Goal: Check status: Check status

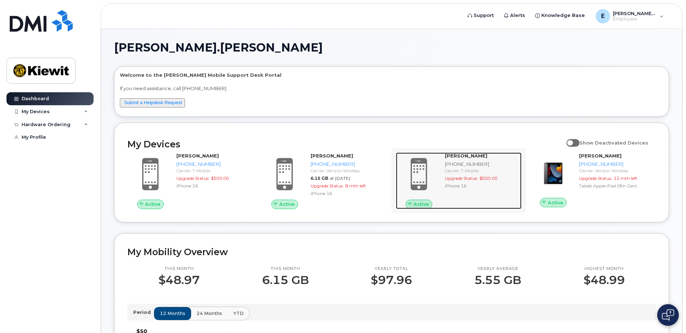
click at [465, 154] on strong "Chris Jenson" at bounding box center [466, 156] width 42 height 6
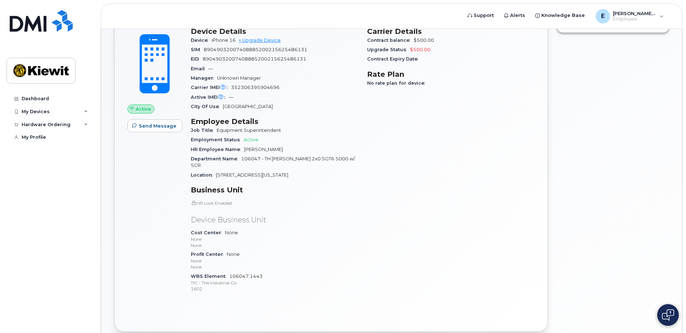
scroll to position [90, 0]
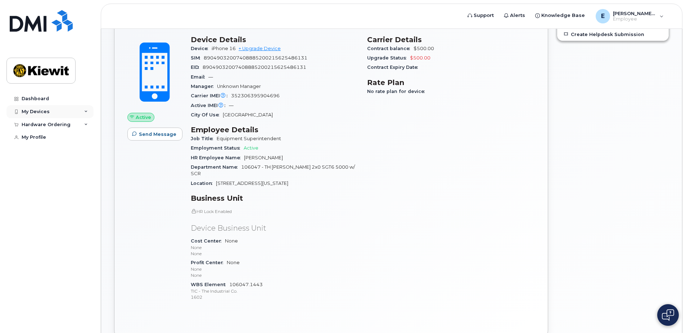
click at [86, 111] on icon at bounding box center [86, 112] width 4 height 4
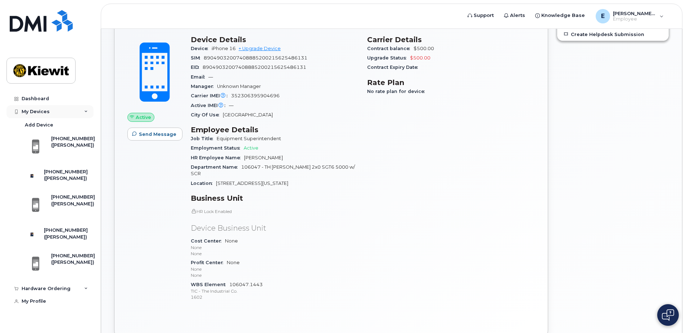
click at [86, 111] on icon at bounding box center [86, 112] width 4 height 4
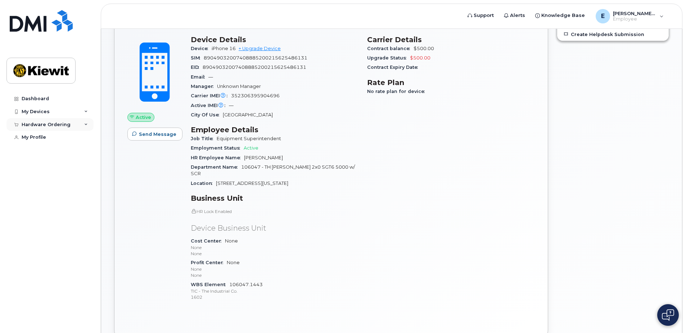
click at [85, 121] on div "Hardware Ordering" at bounding box center [49, 124] width 87 height 13
click at [46, 136] on div "My Orders" at bounding box center [38, 137] width 26 height 6
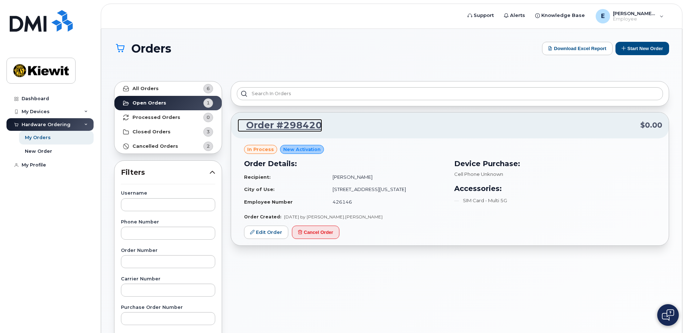
click at [303, 126] on link "Order #298420" at bounding box center [280, 125] width 85 height 13
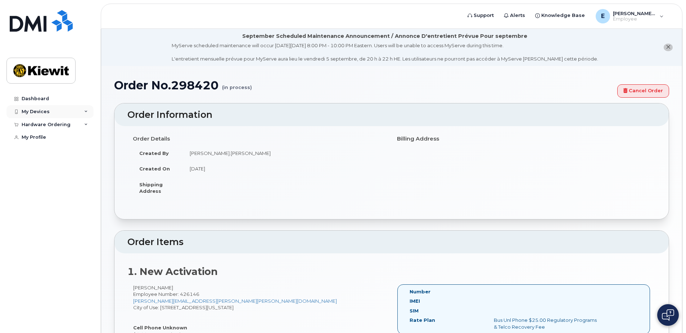
click at [88, 108] on div "My Devices" at bounding box center [49, 111] width 87 height 13
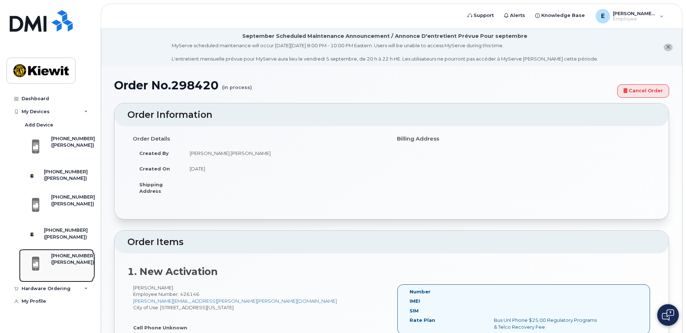
click at [75, 259] on div "[PHONE_NUMBER]" at bounding box center [73, 255] width 44 height 6
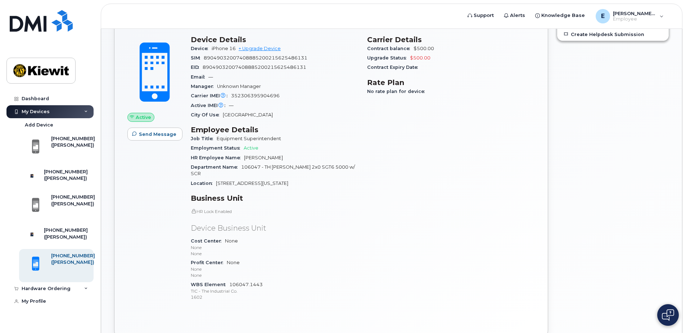
scroll to position [54, 0]
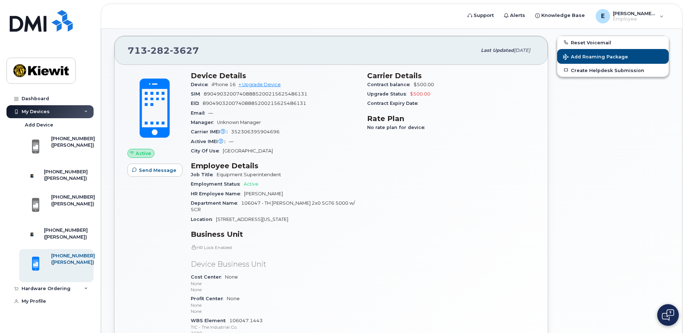
click at [183, 168] on div "Active Send Message" at bounding box center [154, 207] width 63 height 280
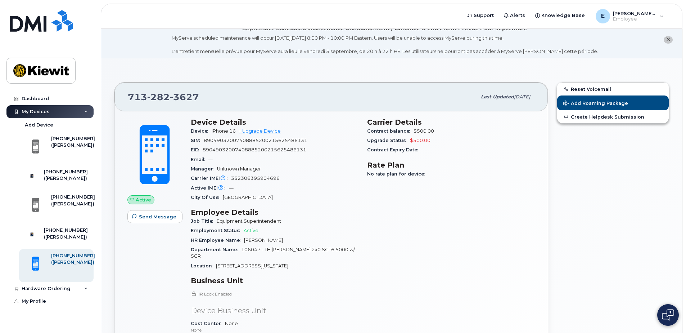
scroll to position [0, 0]
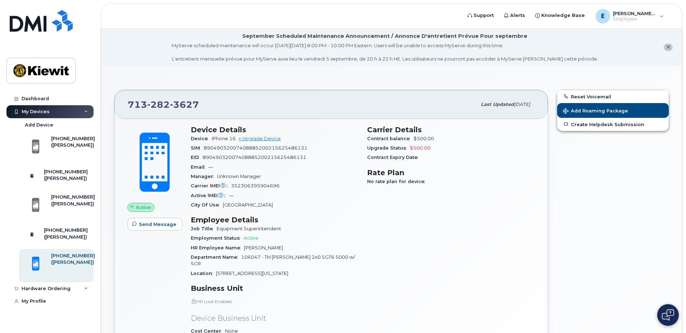
click at [667, 46] on icon "close notification" at bounding box center [668, 47] width 5 height 5
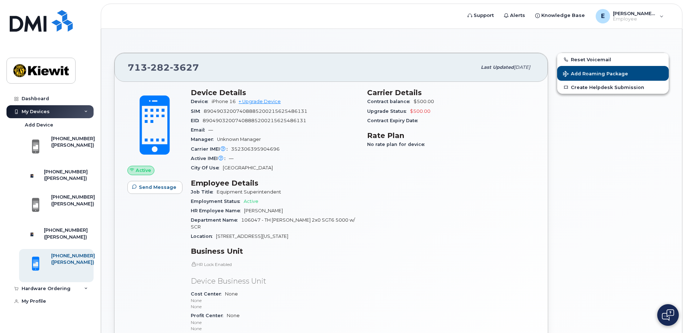
click at [188, 143] on div "Device Details Device iPhone 16 + Upgrade Device SIM 89049032007408885200215625…" at bounding box center [274, 224] width 176 height 280
click at [87, 113] on icon at bounding box center [86, 112] width 4 height 4
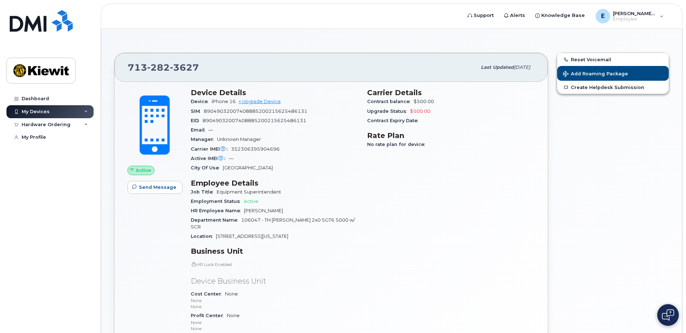
click at [87, 113] on icon at bounding box center [86, 112] width 4 height 4
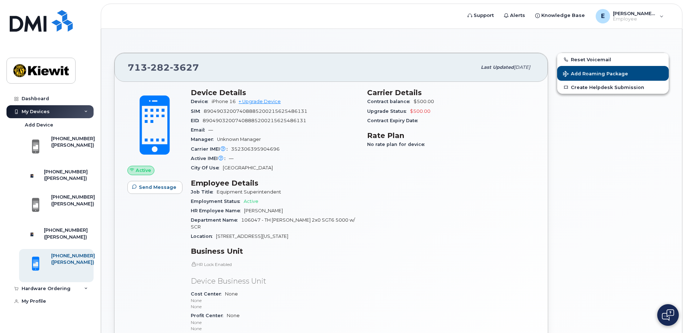
click at [117, 138] on div "Active Send Message Device Details Device iPhone 16 + Upgrade Device SIM 890490…" at bounding box center [330, 237] width 433 height 311
click at [36, 109] on div "My Devices" at bounding box center [36, 112] width 28 height 6
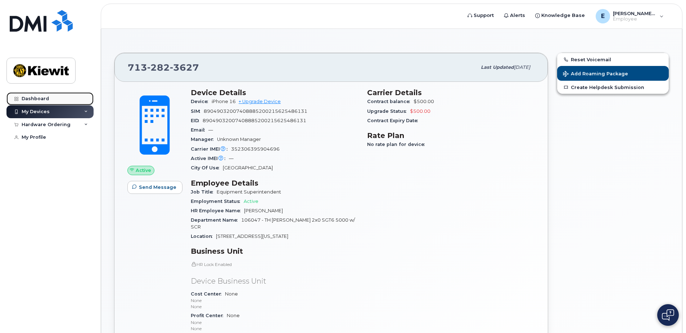
click at [38, 100] on div "Dashboard" at bounding box center [35, 99] width 27 height 6
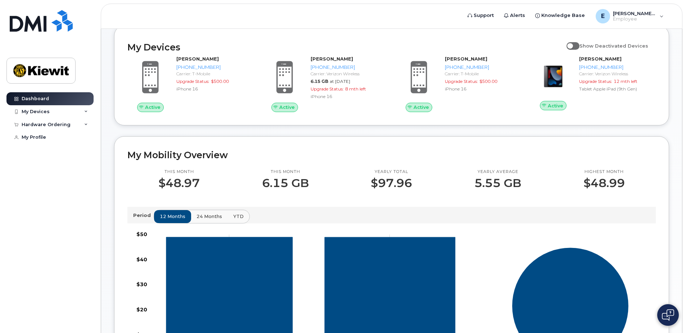
scroll to position [108, 0]
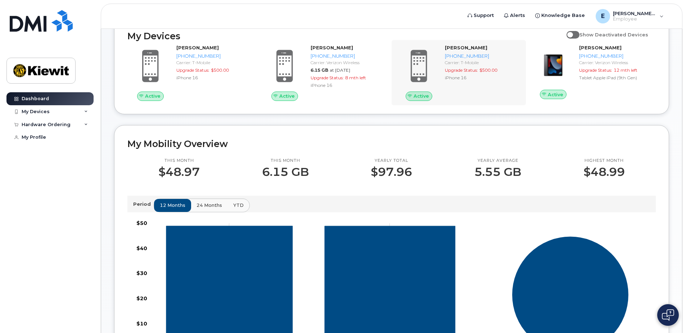
click at [491, 102] on div "Active [PERSON_NAME] [PHONE_NUMBER] Carrier: T-Mobile Upgrade Status: $500.00 i…" at bounding box center [459, 72] width 134 height 65
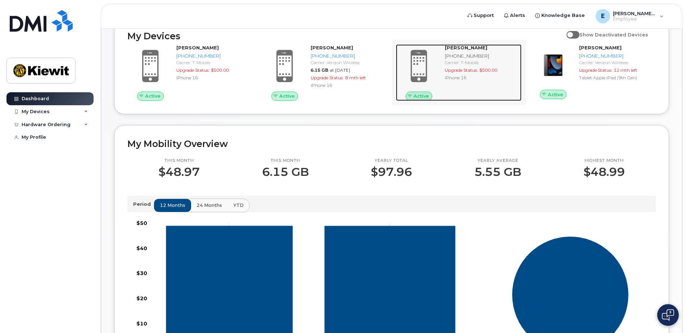
click at [460, 55] on div "[PHONE_NUMBER]" at bounding box center [482, 56] width 74 height 7
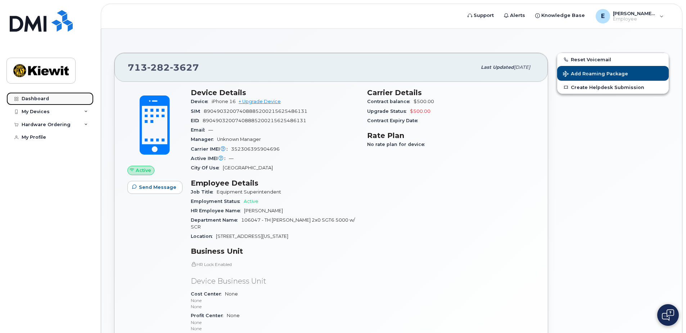
click at [28, 96] on div "Dashboard" at bounding box center [35, 99] width 27 height 6
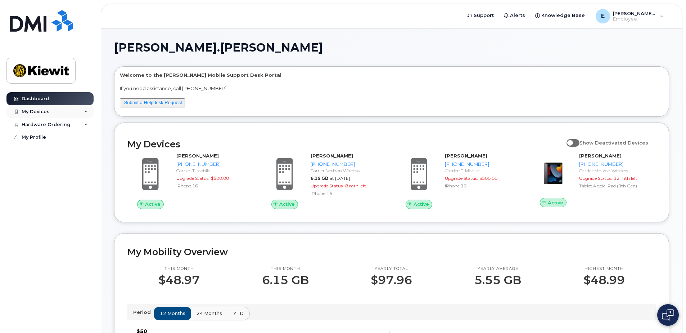
click at [83, 110] on div "My Devices" at bounding box center [49, 111] width 87 height 13
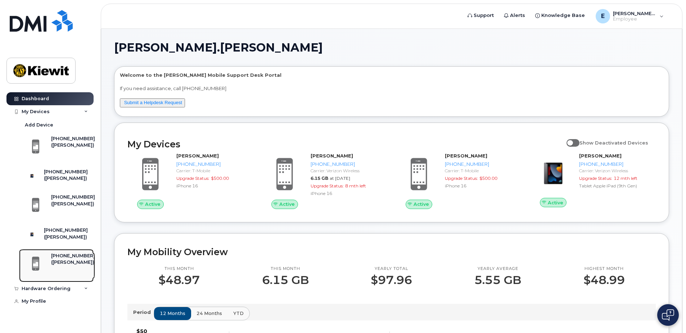
click at [65, 259] on div "[PHONE_NUMBER]" at bounding box center [73, 255] width 44 height 6
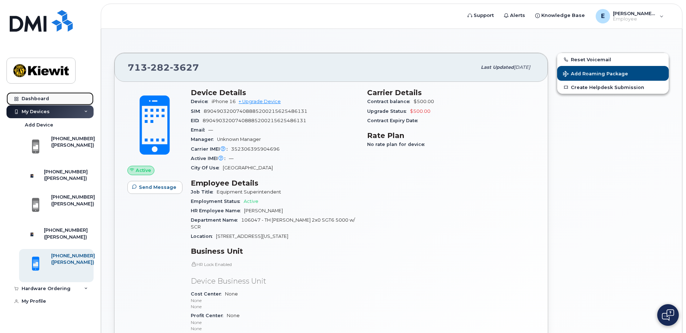
click at [18, 97] on icon at bounding box center [16, 99] width 4 height 4
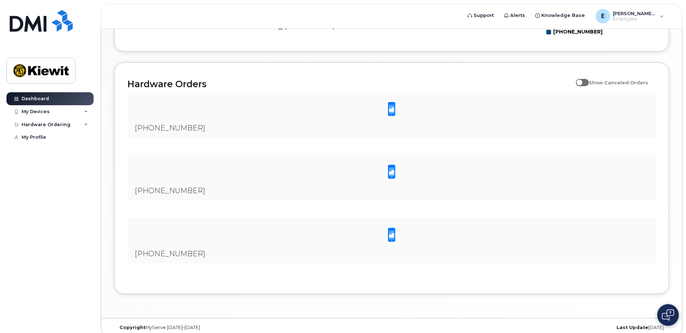
scroll to position [458, 0]
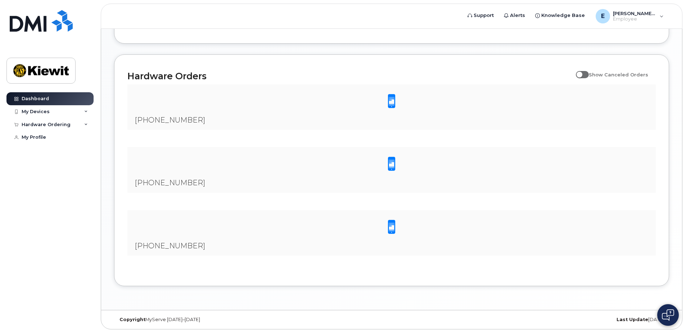
click at [391, 227] on span at bounding box center [391, 226] width 14 height 15
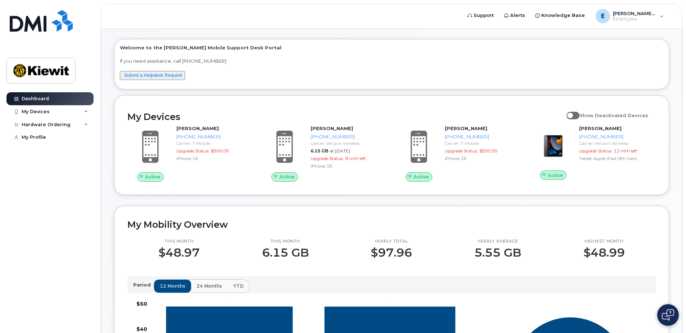
scroll to position [0, 0]
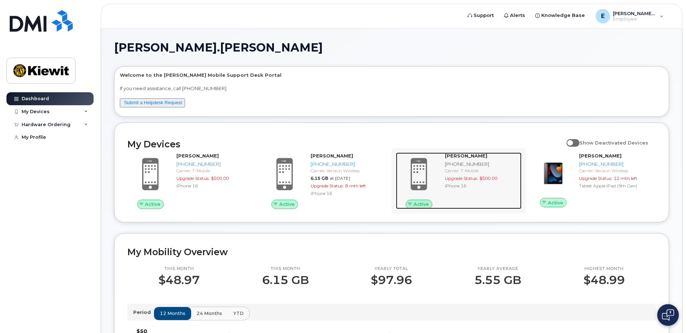
click at [458, 169] on div "Carrier: T-Mobile" at bounding box center [482, 170] width 74 height 6
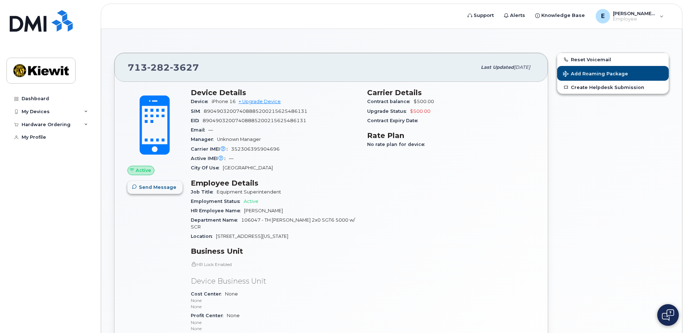
click at [154, 185] on span "Send Message" at bounding box center [157, 187] width 37 height 7
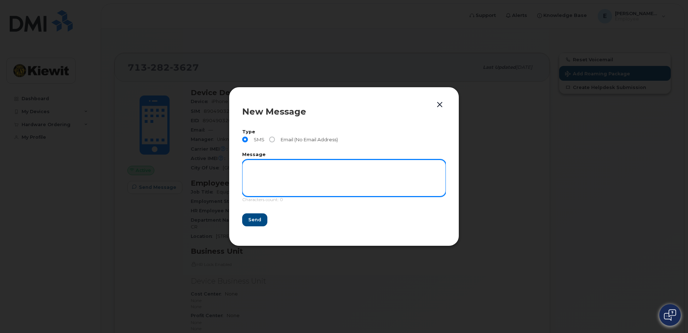
click at [256, 183] on textarea at bounding box center [344, 177] width 204 height 37
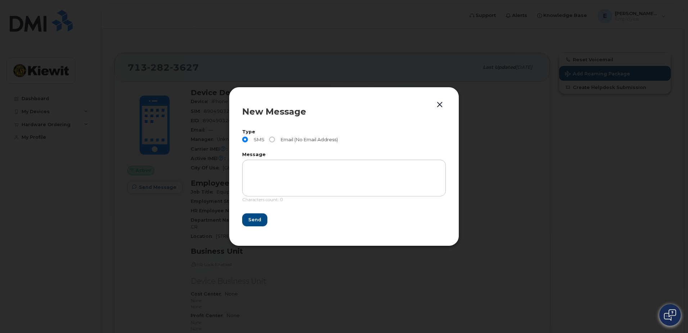
click at [442, 105] on button "button" at bounding box center [440, 105] width 11 height 10
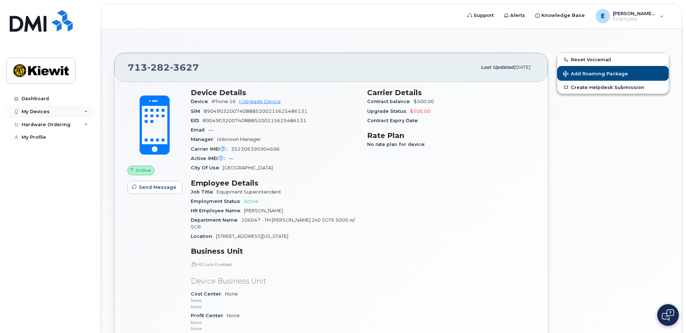
click at [44, 110] on div "My Devices" at bounding box center [36, 112] width 28 height 6
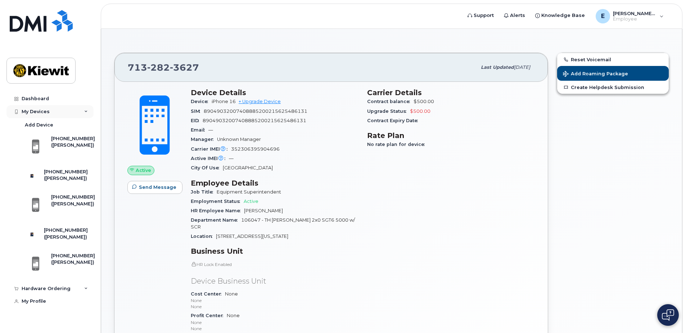
click at [36, 111] on div "My Devices" at bounding box center [36, 112] width 28 height 6
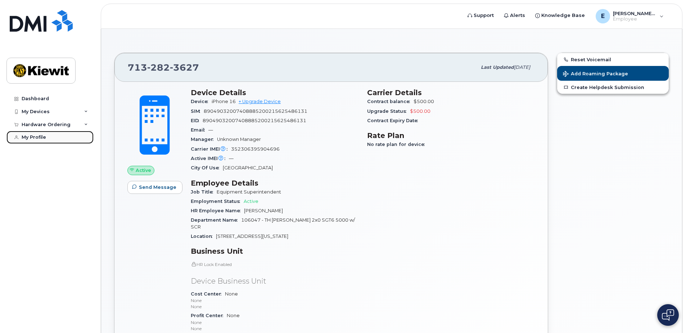
click at [35, 138] on div "My Profile" at bounding box center [34, 137] width 24 height 6
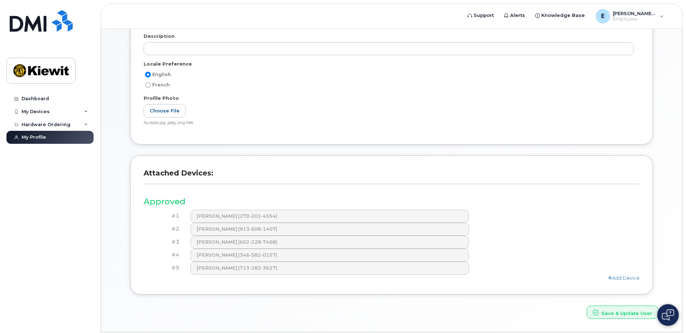
scroll to position [144, 0]
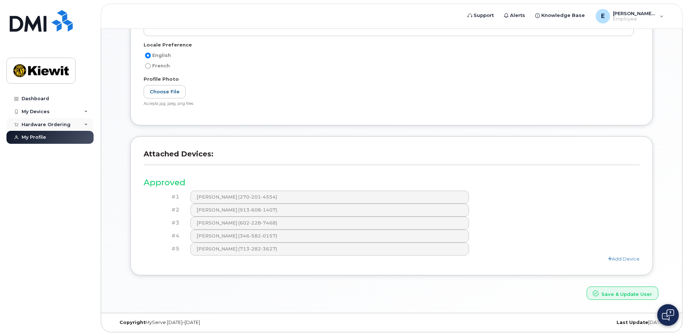
click at [83, 122] on div "Hardware Ordering" at bounding box center [49, 124] width 87 height 13
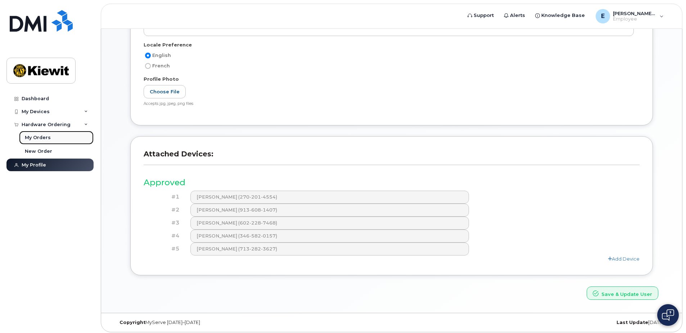
click at [44, 136] on div "My Orders" at bounding box center [38, 137] width 26 height 6
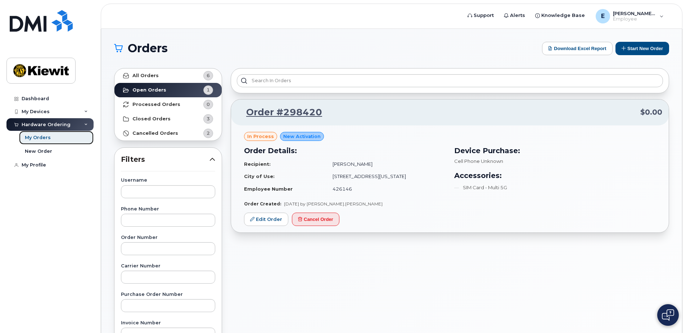
scroll to position [36, 0]
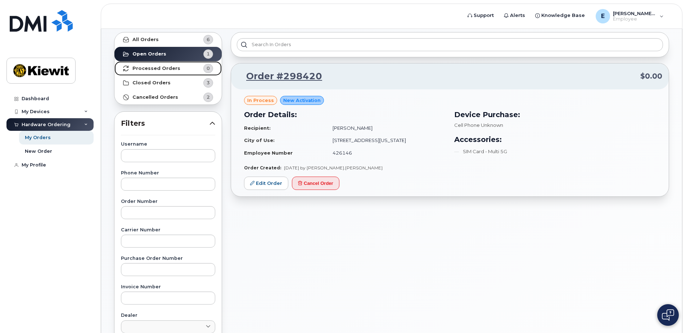
click at [168, 65] on link "Processed Orders 0" at bounding box center [167, 68] width 107 height 14
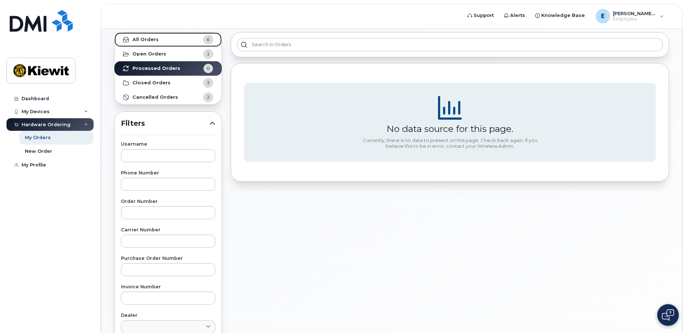
click at [154, 44] on link "All Orders 6" at bounding box center [167, 39] width 107 height 14
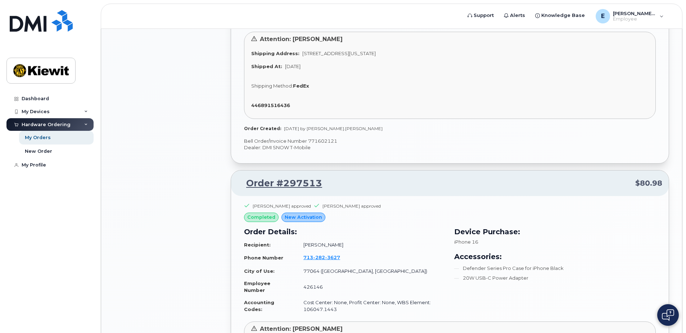
scroll to position [684, 0]
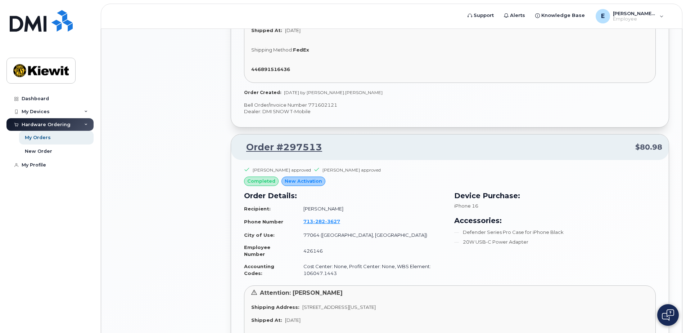
drag, startPoint x: 279, startPoint y: 147, endPoint x: 350, endPoint y: 145, distance: 70.9
click at [350, 145] on p "Order #297513 $80.98" at bounding box center [450, 147] width 425 height 13
click at [360, 145] on p "Order #297513 $80.98" at bounding box center [450, 147] width 425 height 13
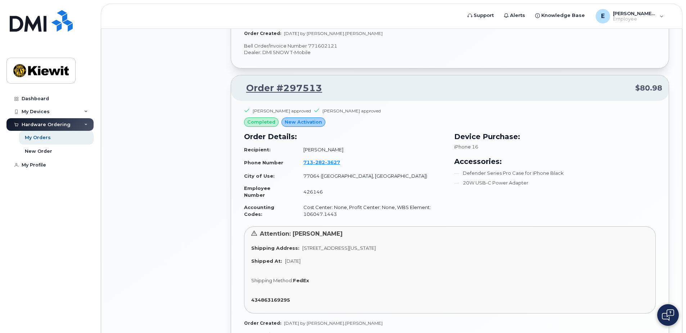
scroll to position [756, 0]
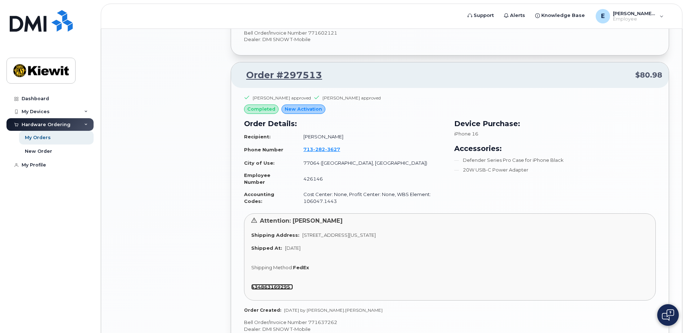
click at [265, 286] on strong "434863169295" at bounding box center [270, 287] width 39 height 6
